Goal: Information Seeking & Learning: Learn about a topic

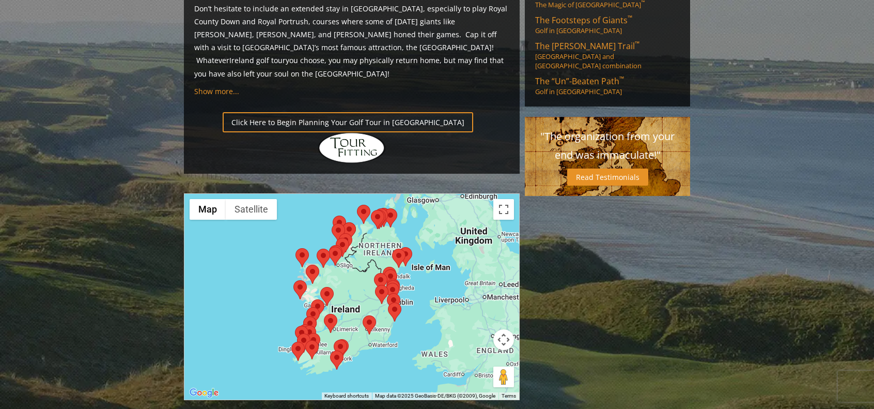
scroll to position [775, 0]
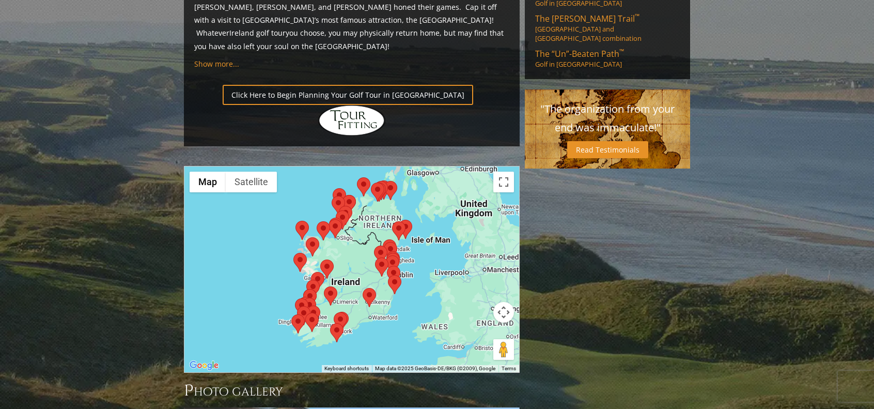
click at [479, 193] on div at bounding box center [351, 269] width 335 height 206
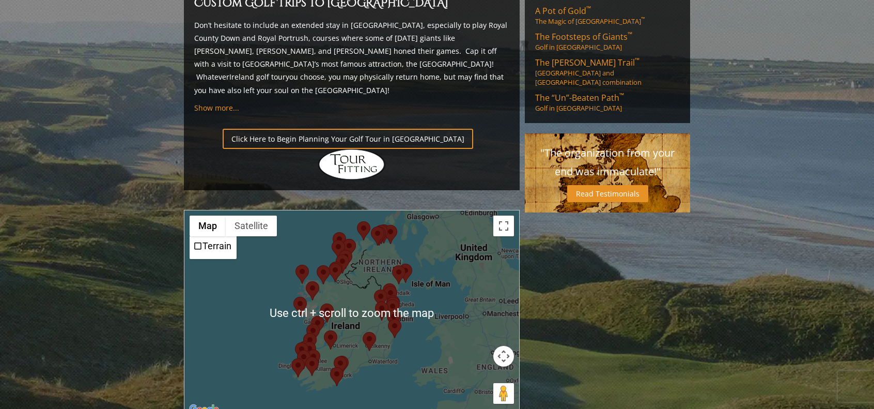
scroll to position [723, 0]
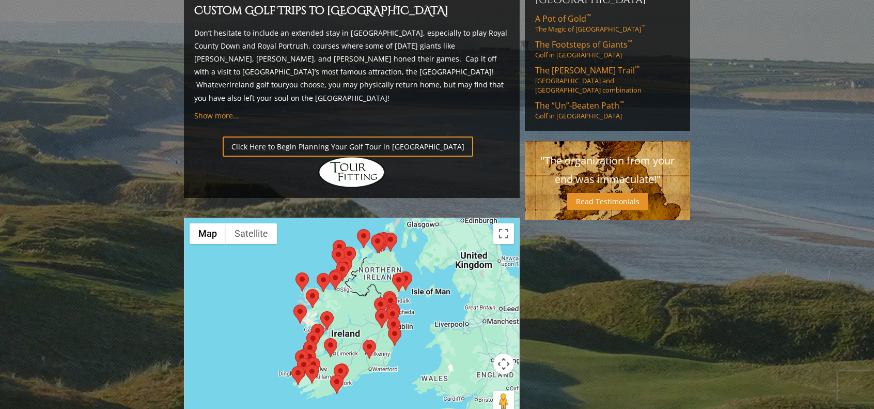
click at [364, 239] on div at bounding box center [351, 321] width 335 height 206
click at [505, 223] on button "Toggle fullscreen view" at bounding box center [503, 233] width 21 height 21
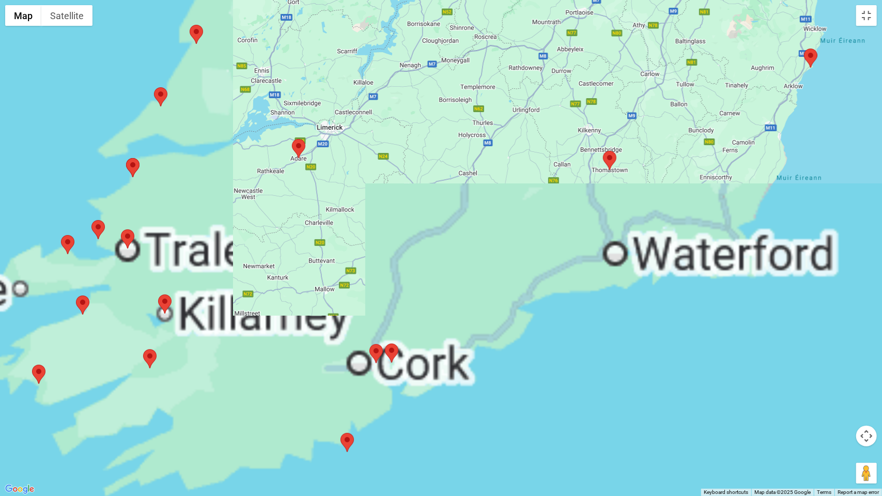
drag, startPoint x: 478, startPoint y: 362, endPoint x: 500, endPoint y: 81, distance: 281.4
click at [500, 81] on div at bounding box center [441, 248] width 882 height 496
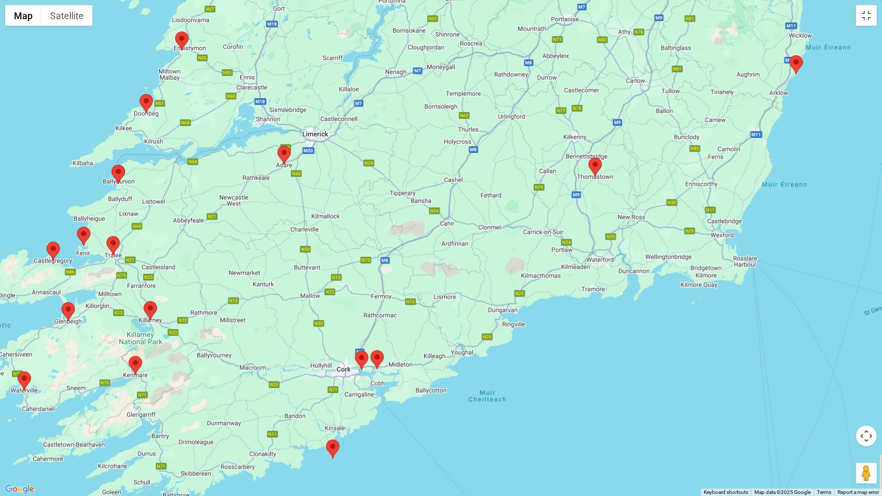
drag, startPoint x: 676, startPoint y: 151, endPoint x: 661, endPoint y: 159, distance: 16.9
click at [661, 159] on div at bounding box center [441, 248] width 882 height 496
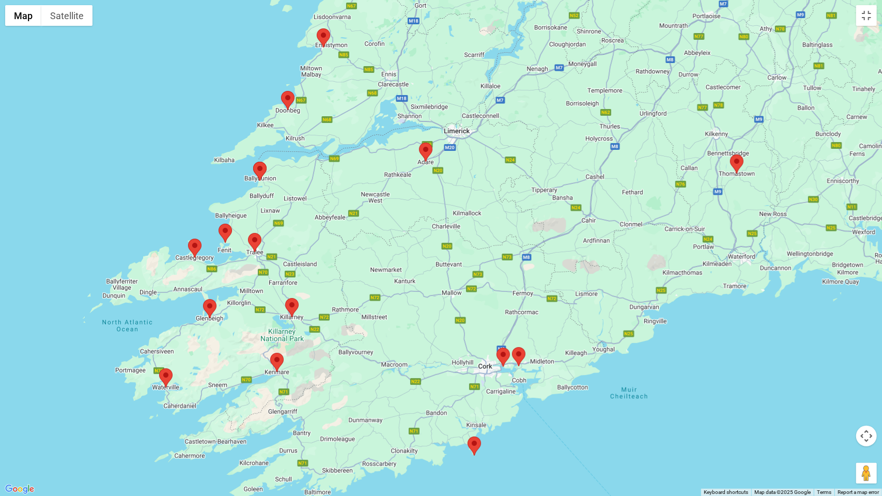
drag, startPoint x: 630, startPoint y: 215, endPoint x: 786, endPoint y: 201, distance: 156.7
click at [786, 201] on div at bounding box center [441, 248] width 882 height 496
click at [188, 238] on area at bounding box center [188, 238] width 0 height 0
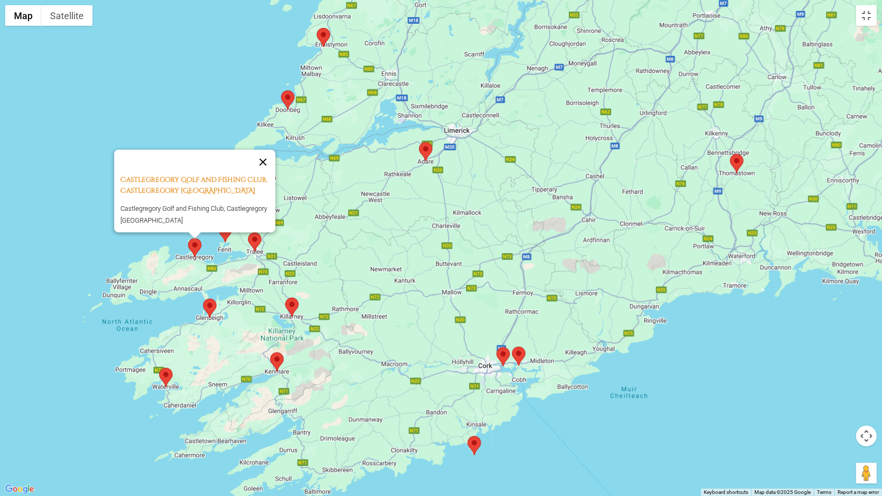
click at [267, 151] on button "Close" at bounding box center [263, 162] width 25 height 25
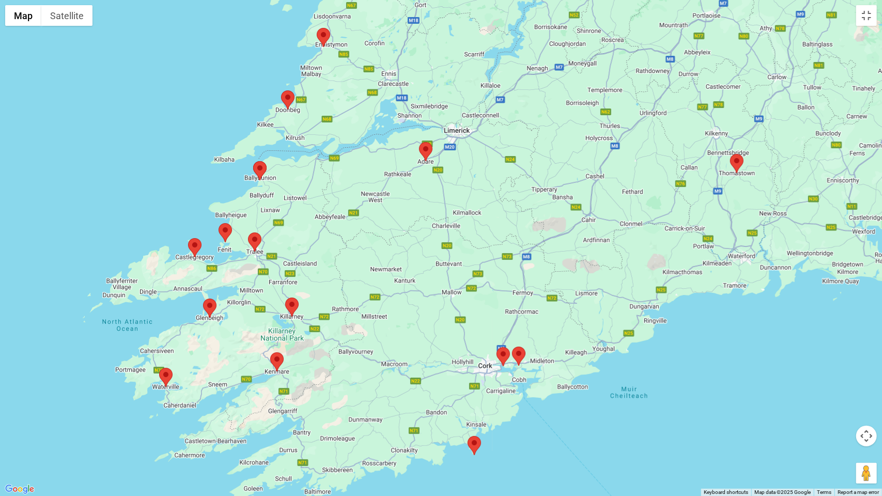
click at [468, 408] on area at bounding box center [468, 436] width 0 height 0
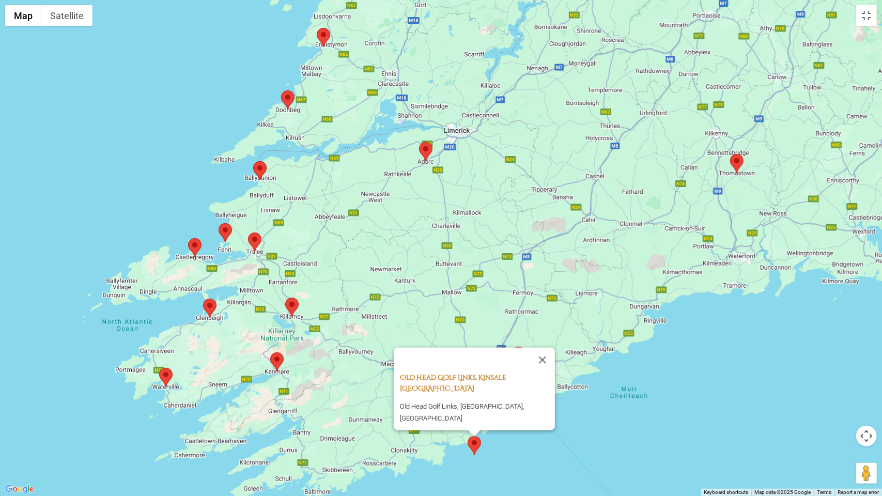
click at [439, 390] on link "Old Head Golf Links, Kinsale [GEOGRAPHIC_DATA]" at bounding box center [453, 383] width 106 height 20
